Goal: Task Accomplishment & Management: Manage account settings

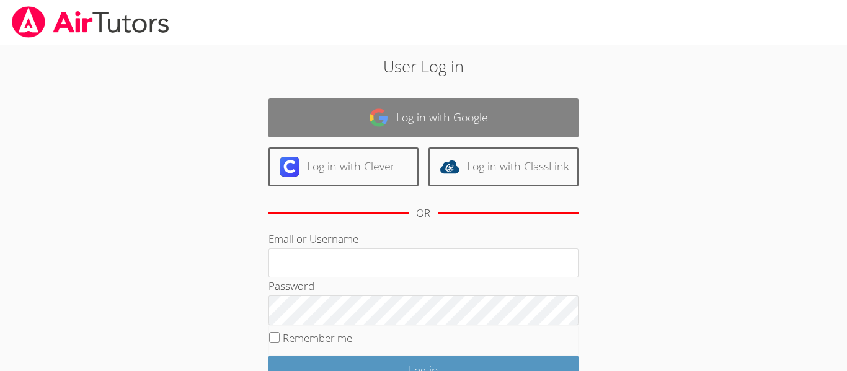
click at [355, 110] on link "Log in with Google" at bounding box center [423, 118] width 310 height 39
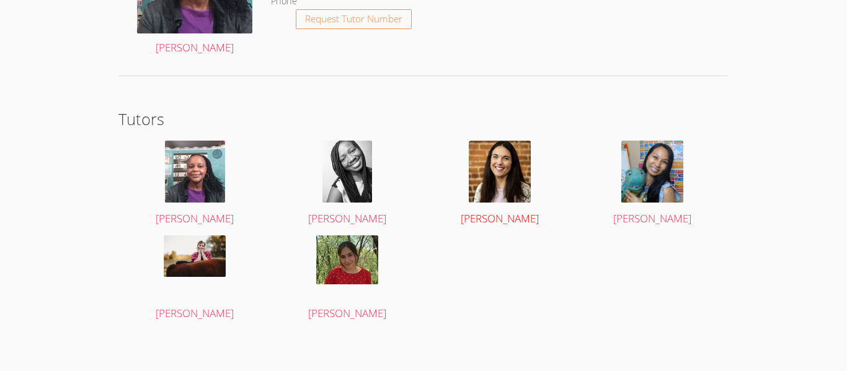
scroll to position [1929, 0]
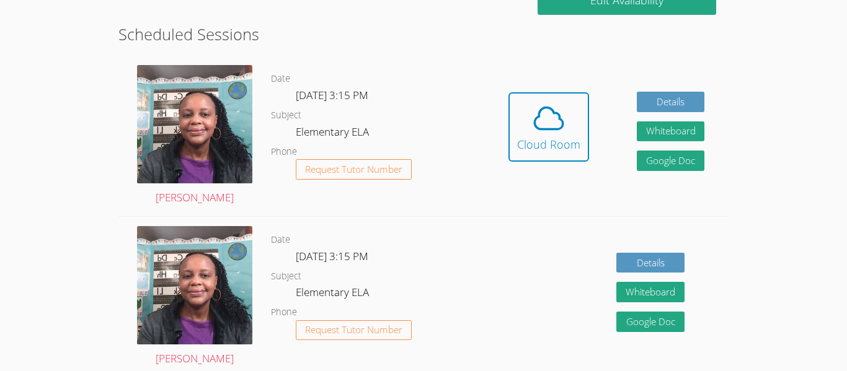
scroll to position [329, 0]
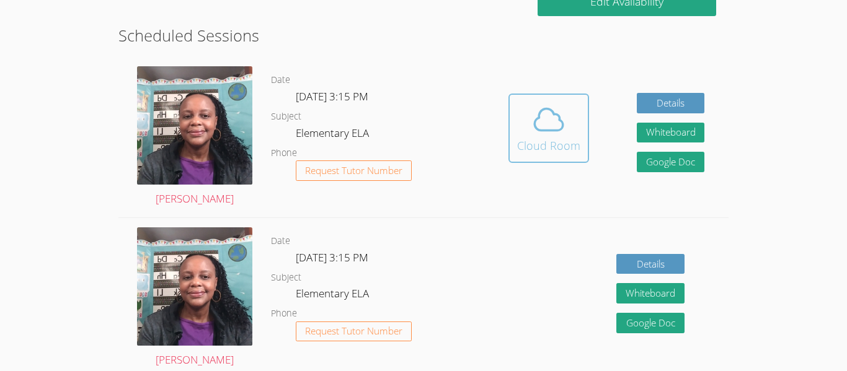
click at [517, 154] on button "Cloud Room" at bounding box center [548, 128] width 81 height 69
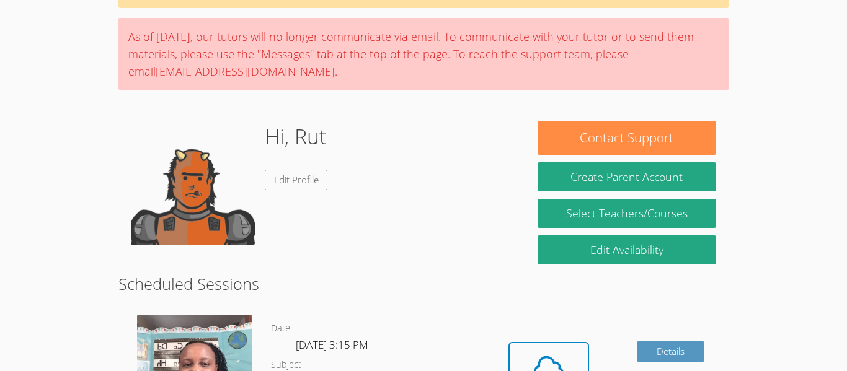
scroll to position [78, 0]
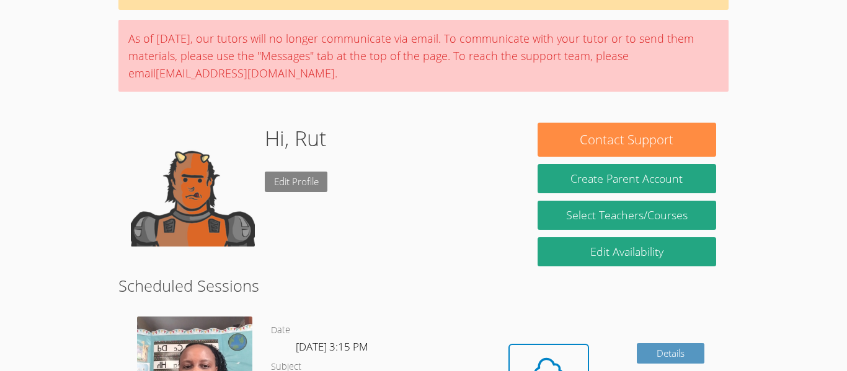
click at [278, 188] on link "Edit Profile" at bounding box center [296, 182] width 63 height 20
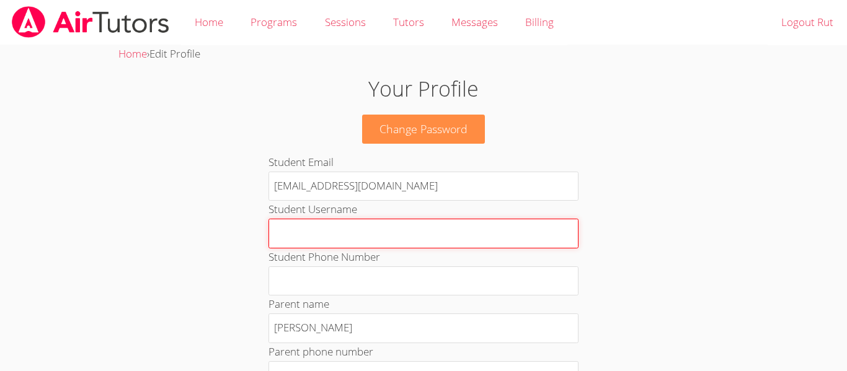
click at [344, 224] on input "Student Username" at bounding box center [423, 234] width 310 height 30
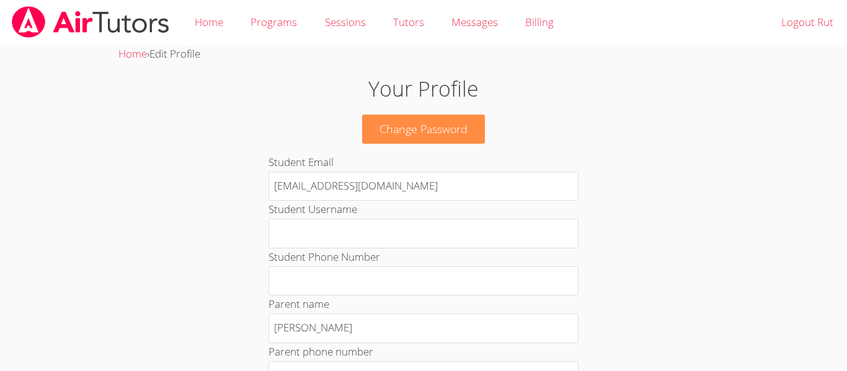
click at [397, 96] on h1 "Your Profile" at bounding box center [424, 89] width 458 height 32
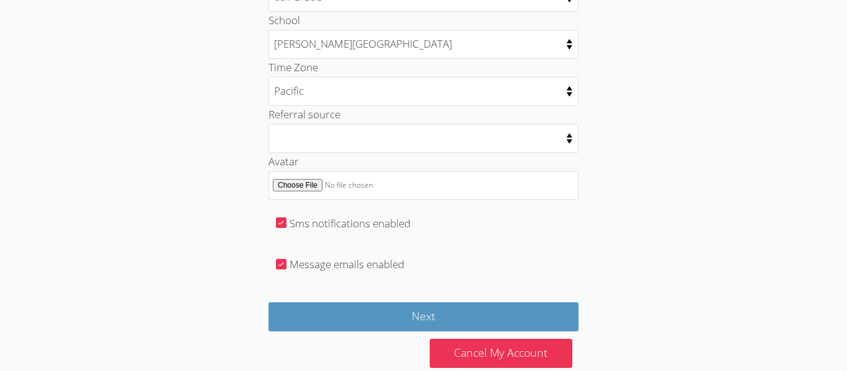
scroll to position [675, 0]
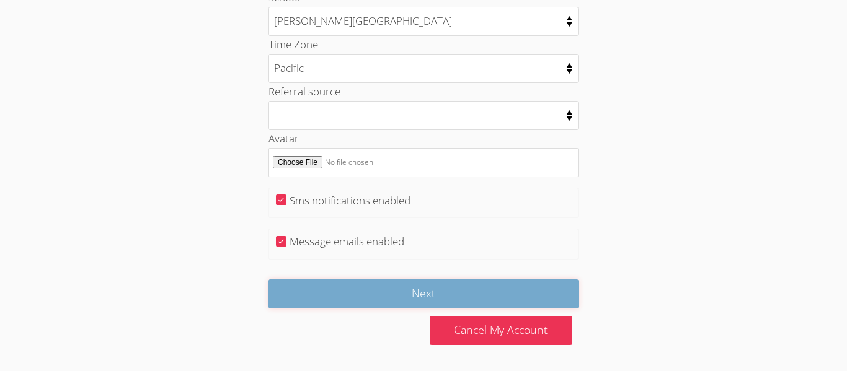
click at [423, 290] on input "Next" at bounding box center [423, 294] width 310 height 29
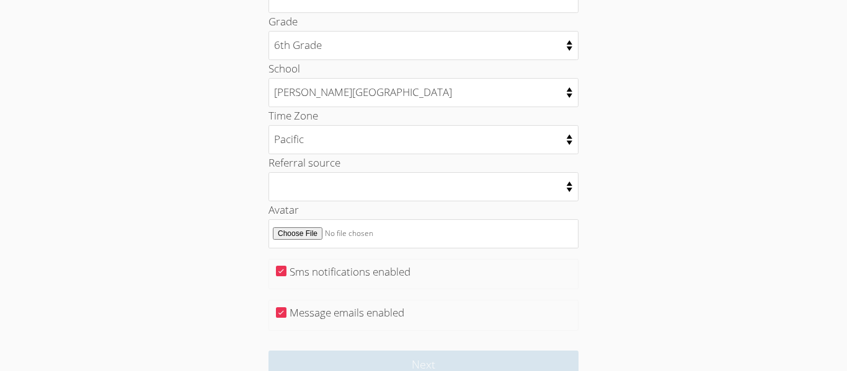
scroll to position [534, 0]
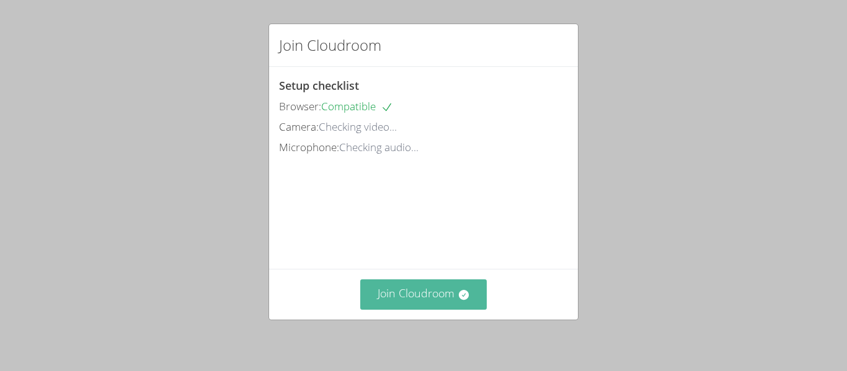
click at [394, 298] on button "Join Cloudroom" at bounding box center [423, 295] width 127 height 30
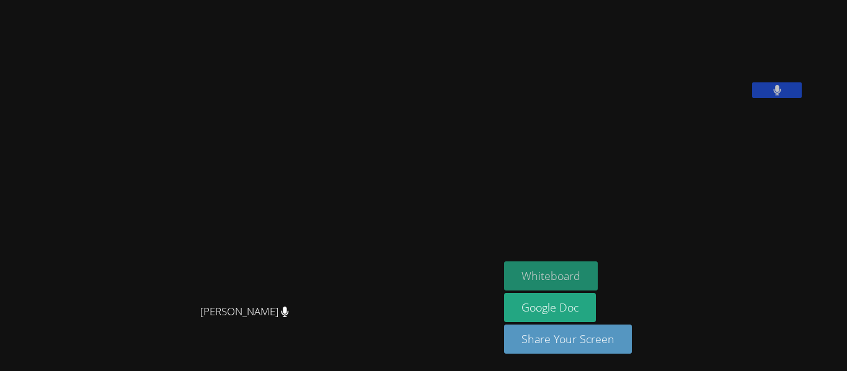
click at [598, 278] on button "Whiteboard" at bounding box center [551, 276] width 94 height 29
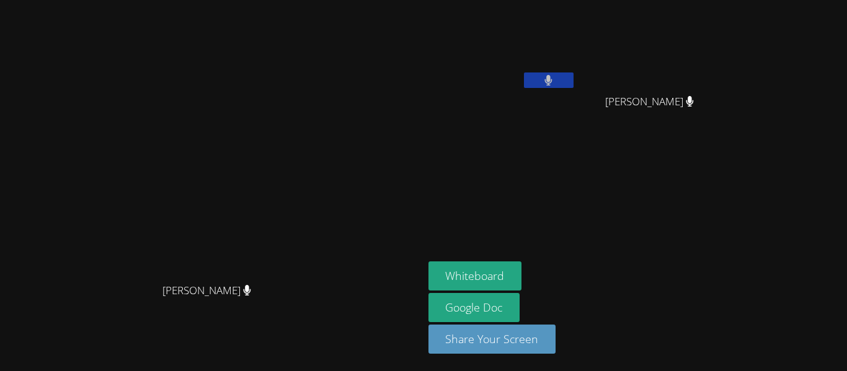
click at [694, 105] on icon at bounding box center [690, 101] width 8 height 11
click at [574, 85] on button at bounding box center [549, 81] width 50 height 16
click at [574, 82] on button at bounding box center [549, 81] width 50 height 16
click at [555, 82] on icon at bounding box center [548, 80] width 13 height 11
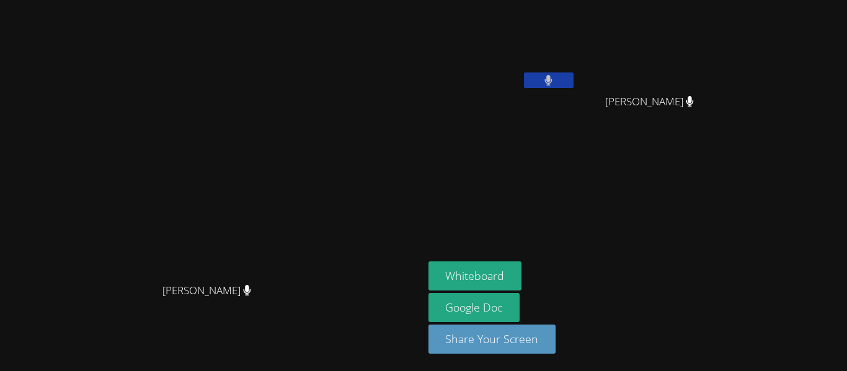
click at [574, 82] on button at bounding box center [549, 81] width 50 height 16
click at [555, 82] on icon at bounding box center [548, 80] width 13 height 11
click at [574, 82] on button at bounding box center [549, 81] width 50 height 16
click at [555, 82] on icon at bounding box center [548, 80] width 13 height 11
click at [574, 87] on button at bounding box center [549, 81] width 50 height 16
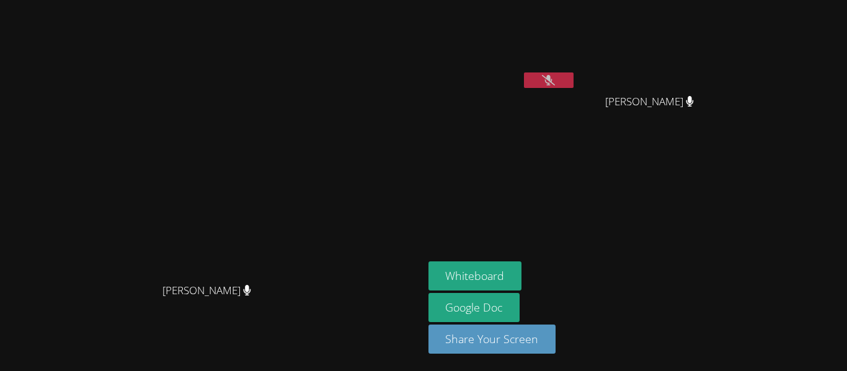
click at [574, 85] on button at bounding box center [549, 81] width 50 height 16
click at [574, 74] on button at bounding box center [549, 81] width 50 height 16
click at [555, 82] on icon at bounding box center [548, 80] width 13 height 11
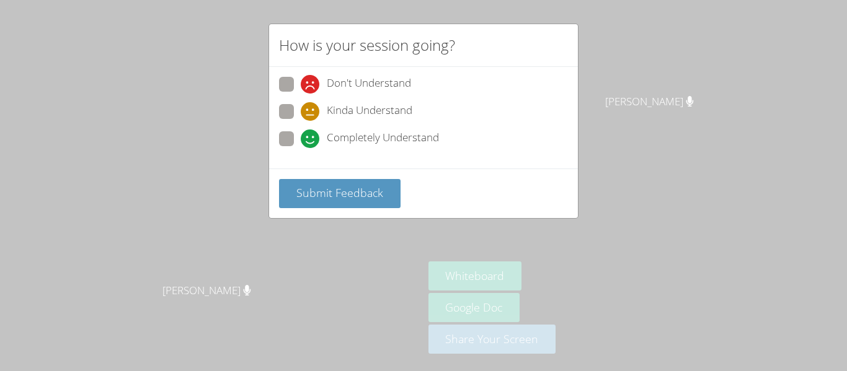
click at [272, 137] on div "Don't Understand Kinda Understand Completely Understand" at bounding box center [423, 118] width 309 height 102
click at [301, 148] on span at bounding box center [301, 148] width 0 height 0
click at [301, 139] on input "Completely Understand" at bounding box center [306, 136] width 11 height 11
radio input "true"
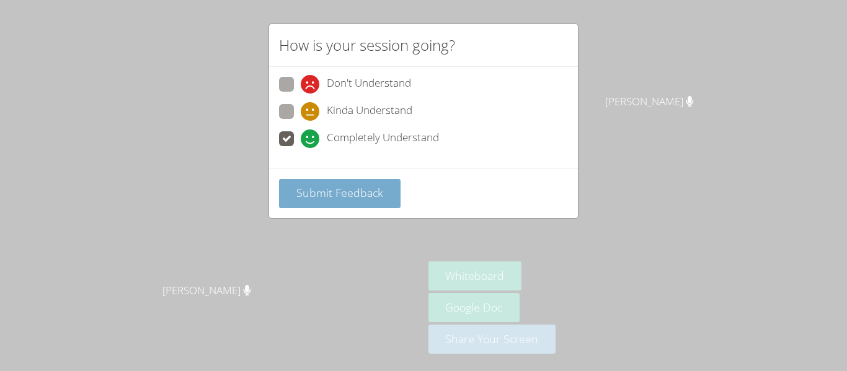
click at [321, 205] on button "Submit Feedback" at bounding box center [340, 193] width 122 height 29
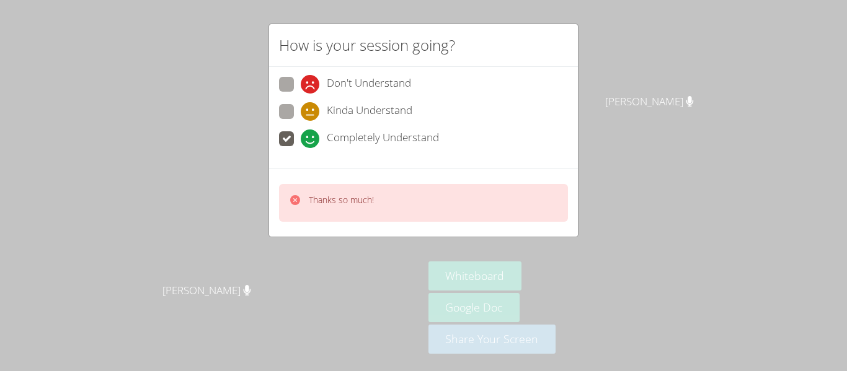
click at [323, 206] on div "Thanks so much!" at bounding box center [341, 203] width 65 height 18
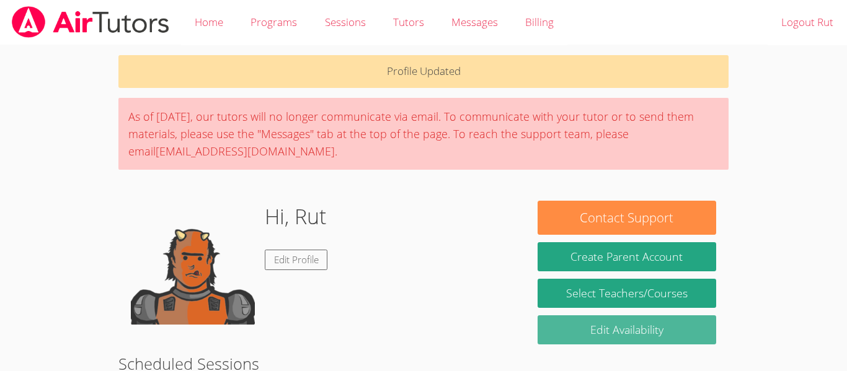
click at [575, 320] on link "Edit Availability" at bounding box center [627, 330] width 179 height 29
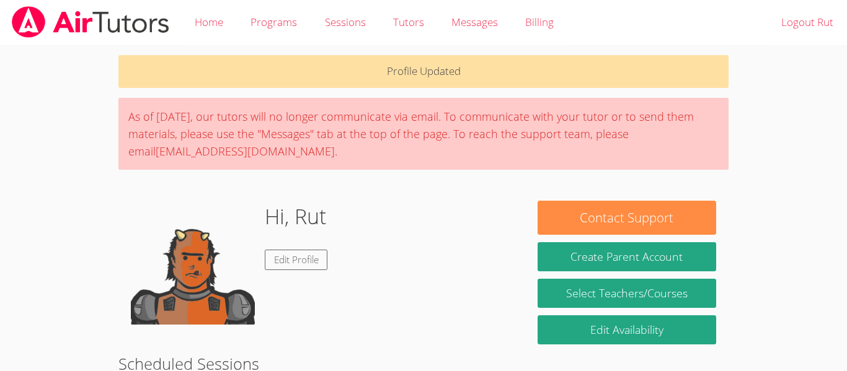
click at [196, 234] on img at bounding box center [193, 263] width 124 height 124
